Goal: Transaction & Acquisition: Purchase product/service

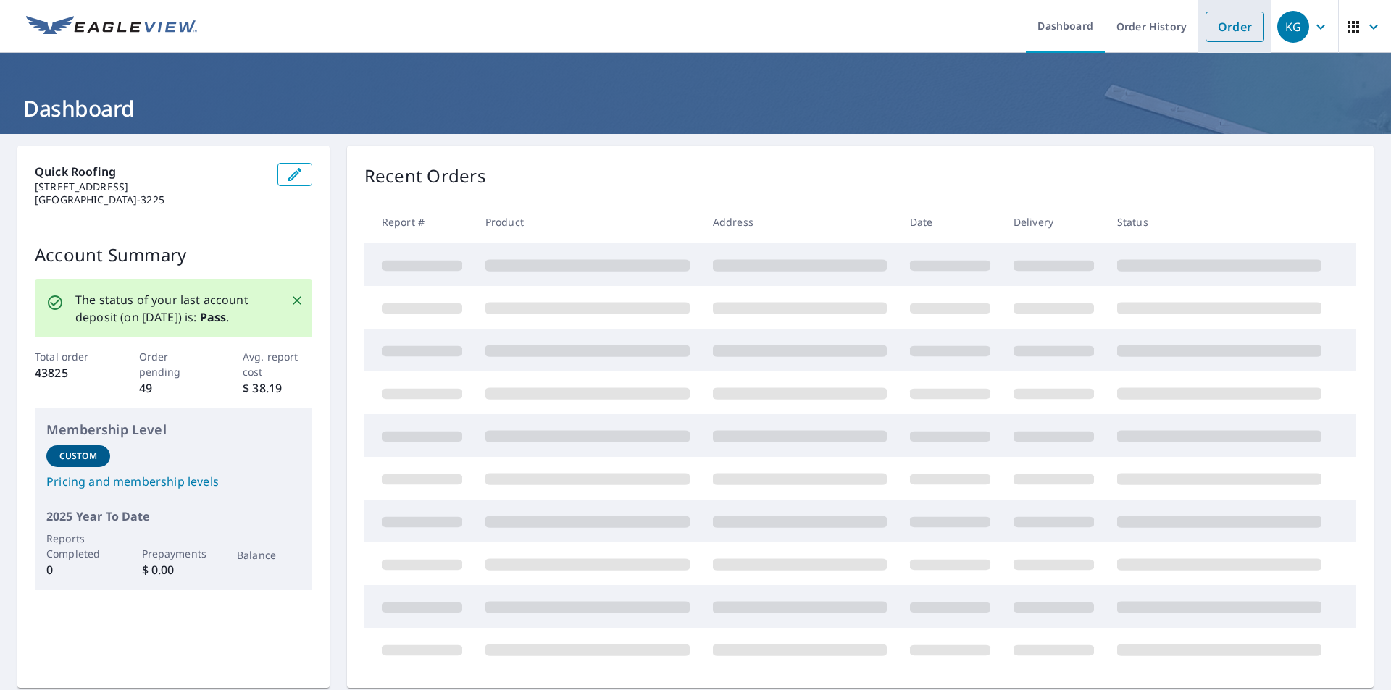
click at [1218, 28] on link "Order" at bounding box center [1234, 27] width 59 height 30
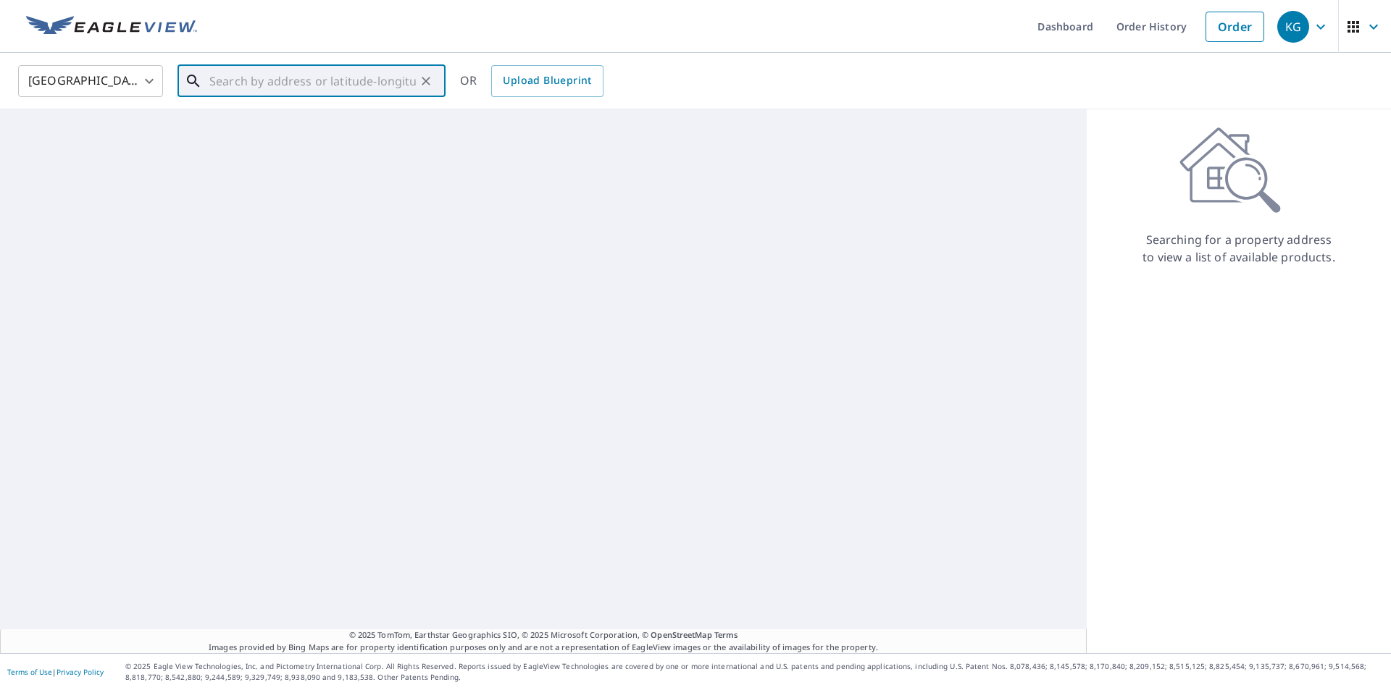
click at [345, 93] on input "text" at bounding box center [312, 81] width 206 height 41
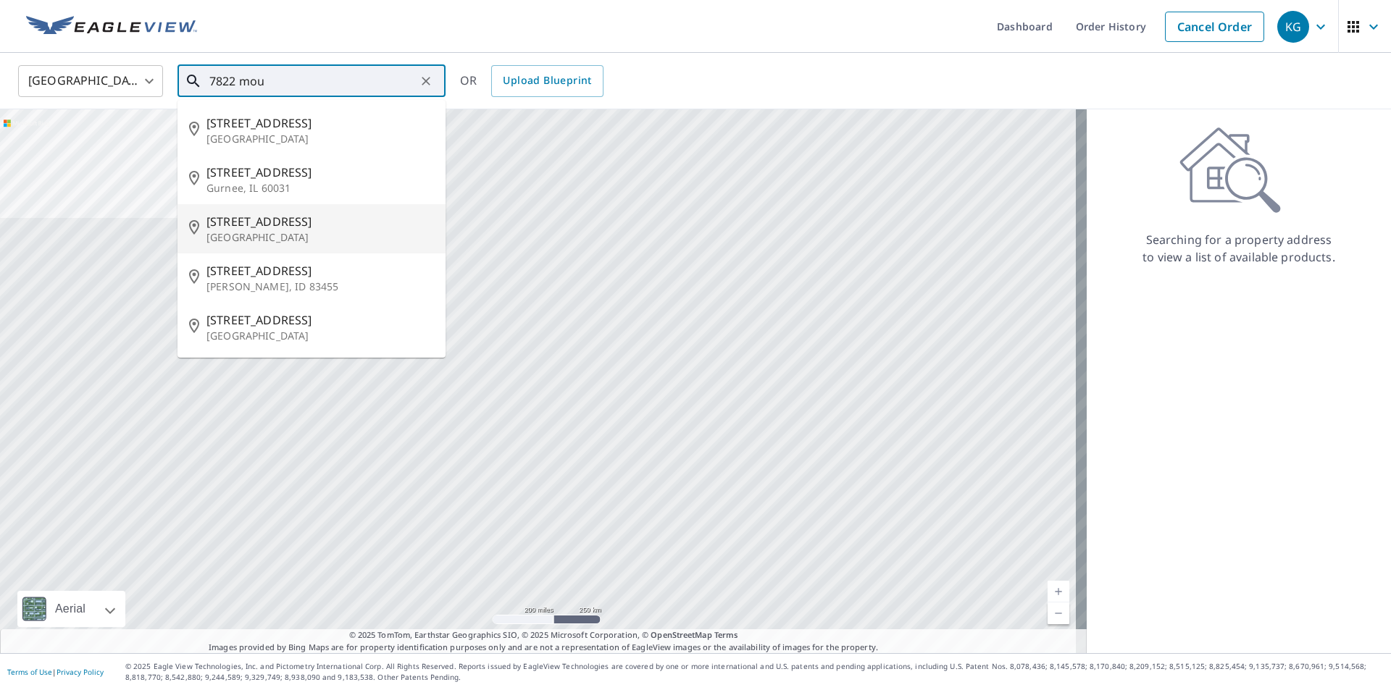
click at [297, 215] on span "[STREET_ADDRESS]" at bounding box center [319, 221] width 227 height 17
type input "[STREET_ADDRESS]"
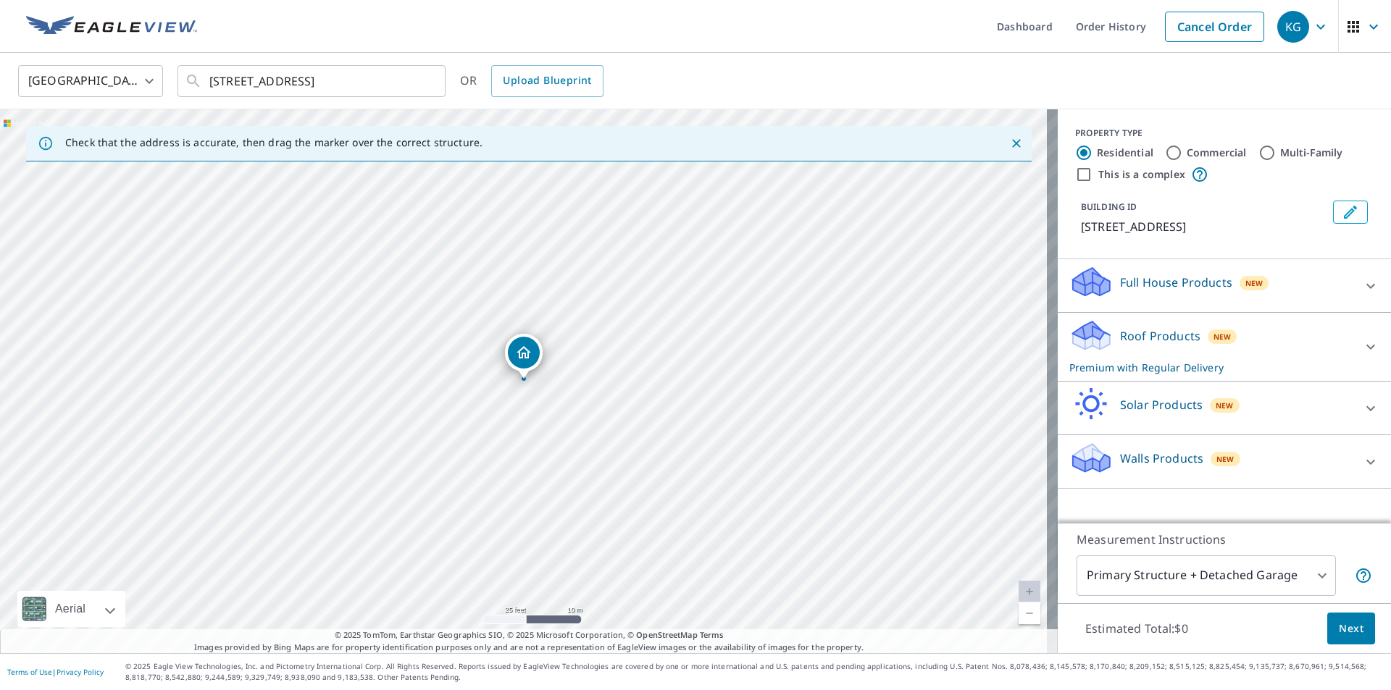
click at [1354, 634] on button "Next" at bounding box center [1351, 629] width 48 height 33
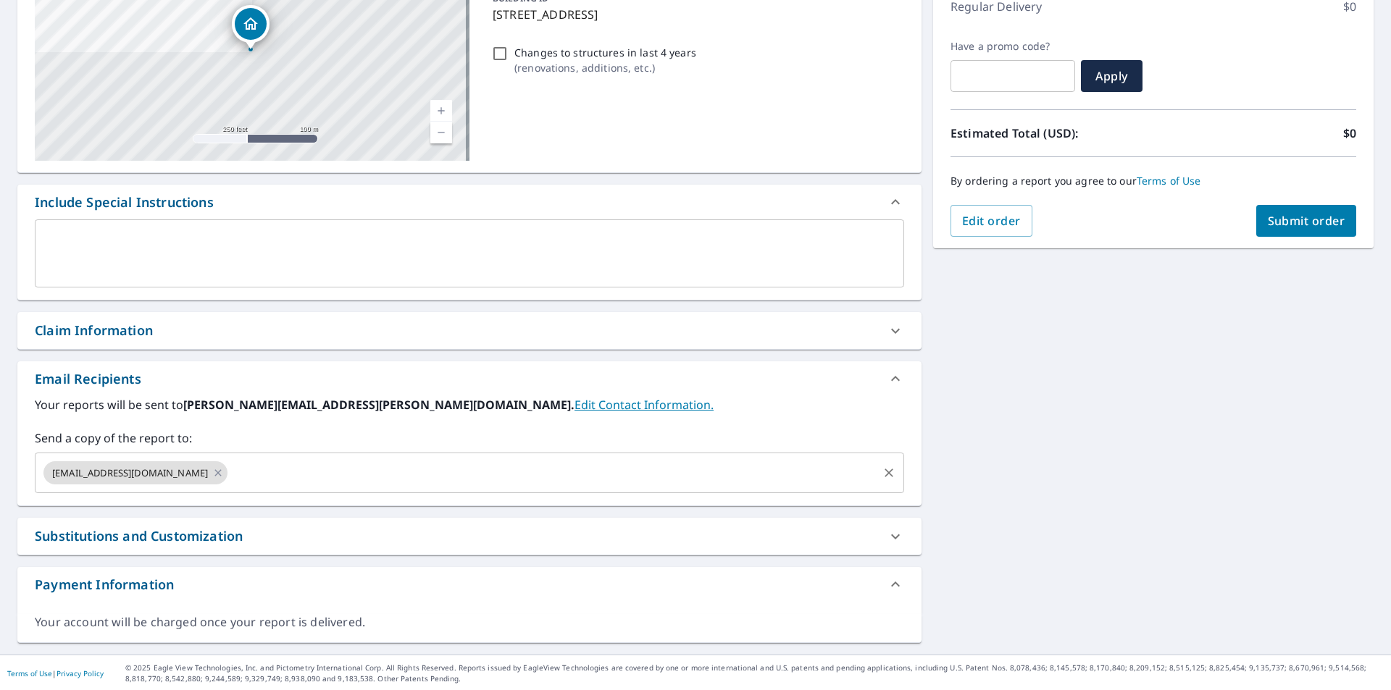
scroll to position [215, 0]
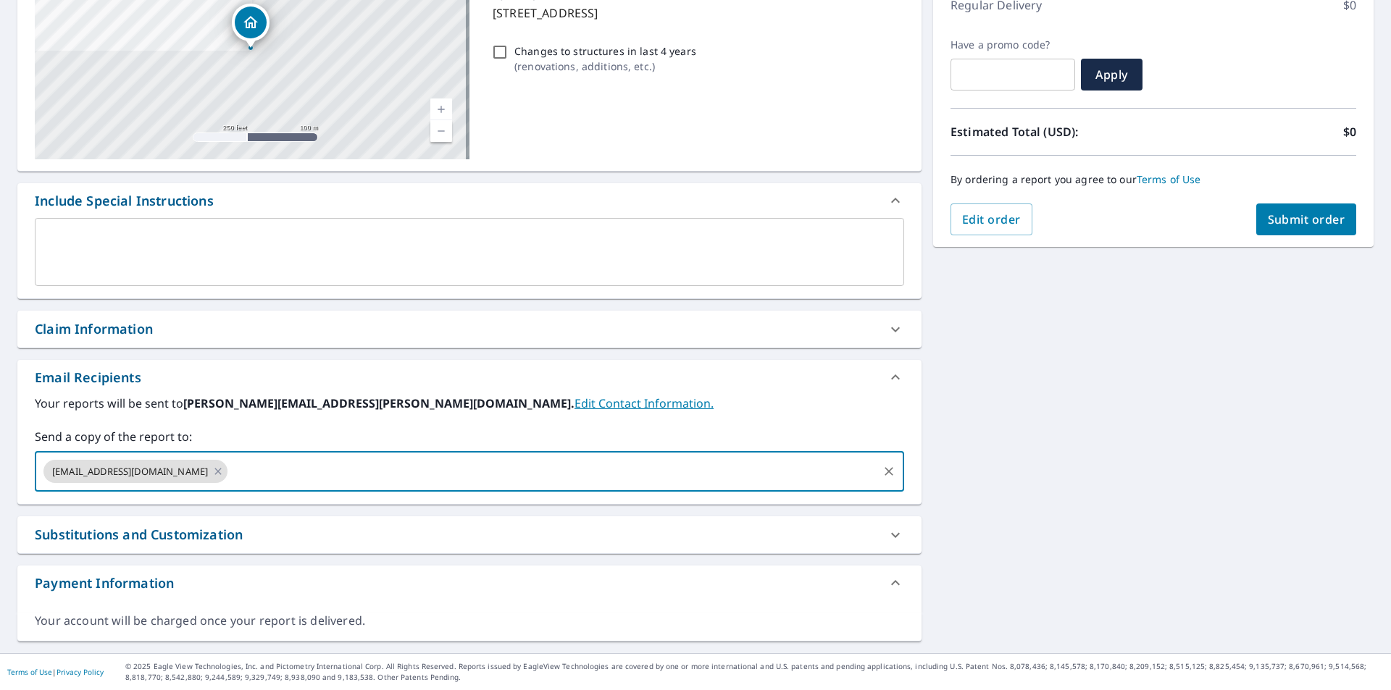
click at [296, 477] on input "text" at bounding box center [553, 472] width 646 height 28
type input "[EMAIL_ADDRESS][PERSON_NAME][DOMAIN_NAME]"
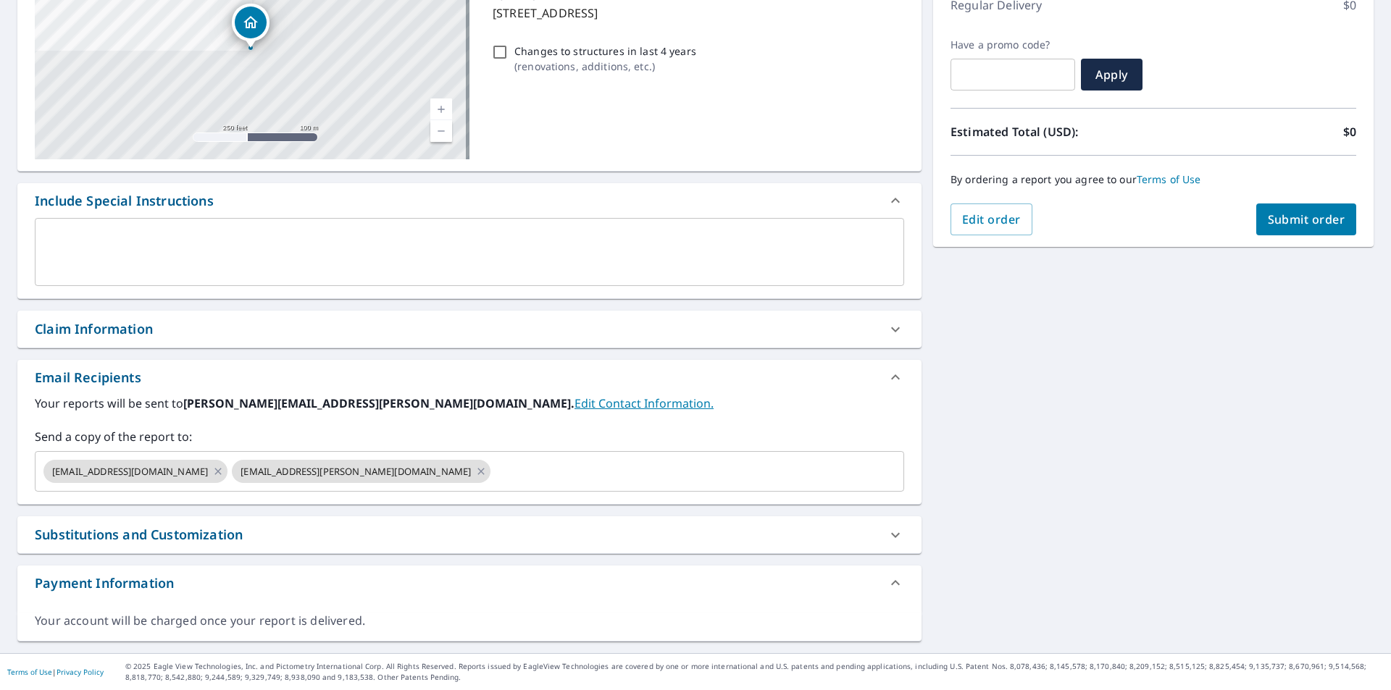
click at [1109, 457] on div "[STREET_ADDRESS] A standard road map Aerial A detailed look from above Labels L…" at bounding box center [695, 286] width 1391 height 734
click at [1279, 220] on span "Submit order" at bounding box center [1305, 219] width 77 height 16
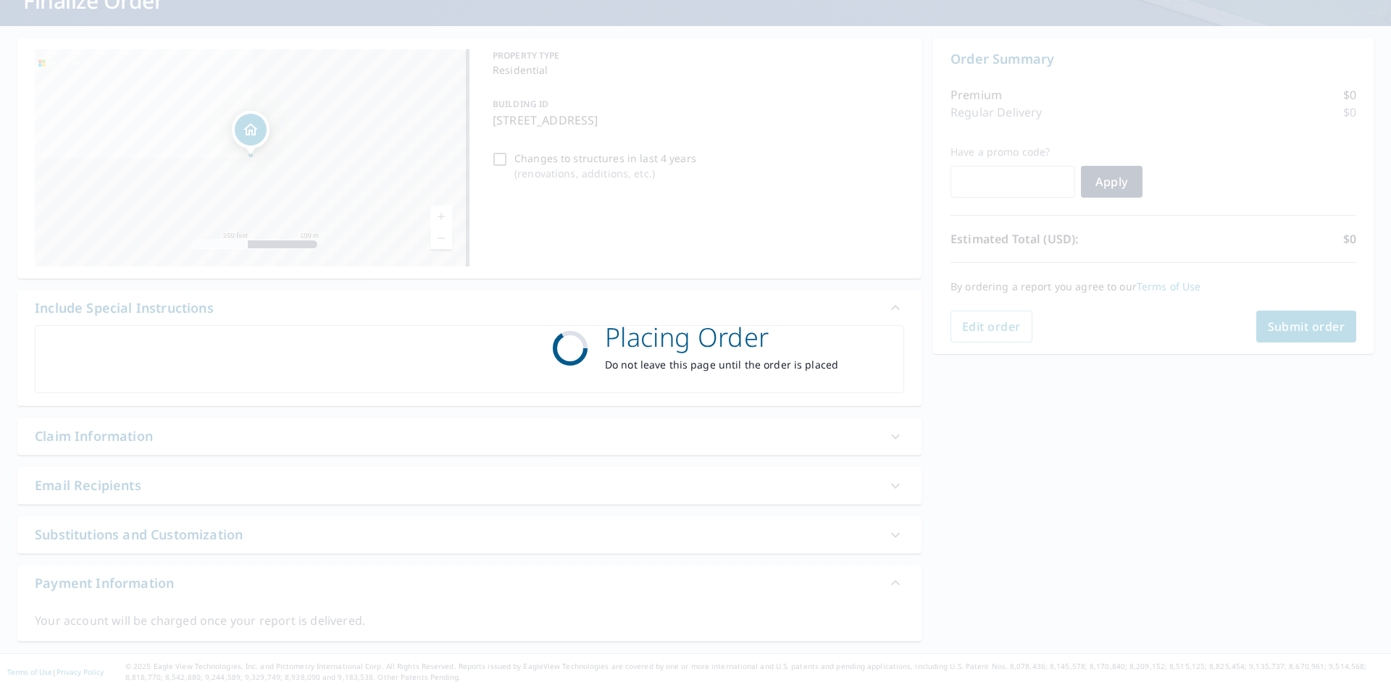
scroll to position [108, 0]
